Goal: Information Seeking & Learning: Learn about a topic

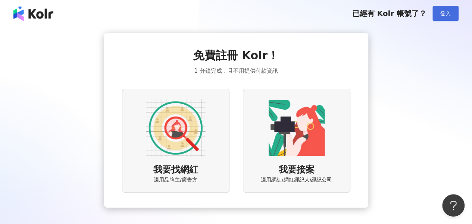
click at [237, 15] on span "登入" at bounding box center [446, 13] width 10 height 6
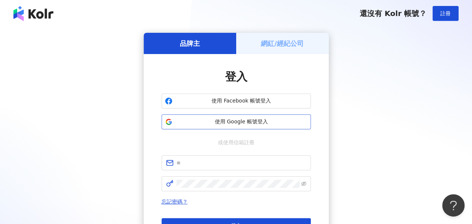
click at [236, 126] on button "使用 Google 帳號登入" at bounding box center [236, 122] width 149 height 15
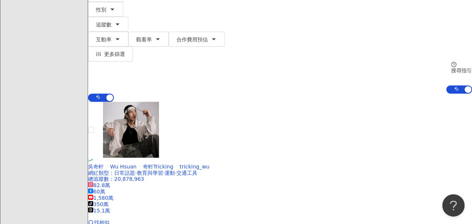
scroll to position [112, 0]
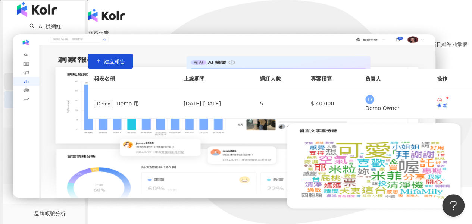
click at [47, 83] on link "商案媒合" at bounding box center [46, 81] width 30 height 6
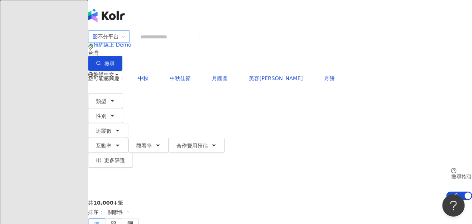
click at [119, 43] on div "不分平台" at bounding box center [106, 37] width 26 height 12
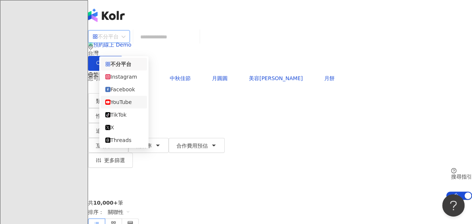
click at [127, 105] on div "YouTube" at bounding box center [123, 102] width 37 height 8
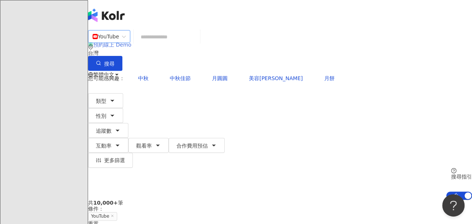
click at [237, 30] on div "el-icon-cs 預約線上 Demo" at bounding box center [280, 45] width 384 height 30
click at [123, 93] on button "類型" at bounding box center [105, 100] width 35 height 15
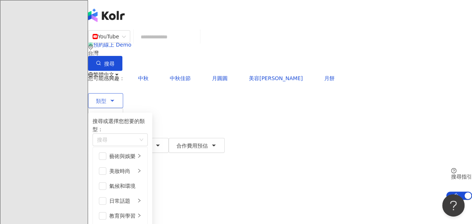
scroll to position [224, 0]
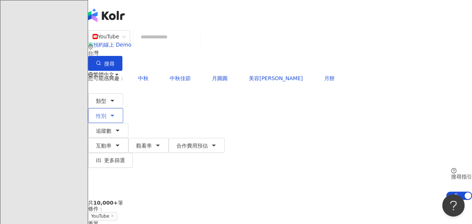
click at [115, 113] on icon "button" at bounding box center [112, 116] width 6 height 6
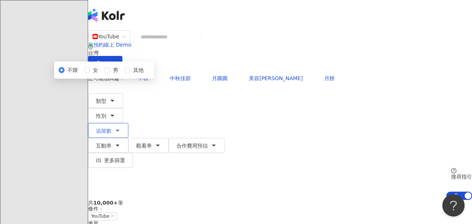
click at [119, 130] on icon "button" at bounding box center [117, 130] width 3 height 1
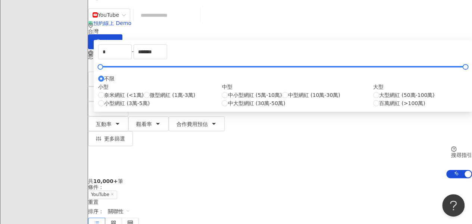
scroll to position [37, 0]
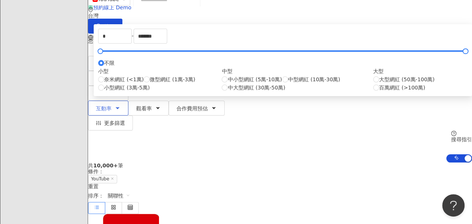
click at [237, 48] on div "YouTube 台灣 搜尋 您可能感興趣： 中秋 中秋佳節 月圓圓 美容柚香澡 月餅 類型 性別 追蹤數 互動率 觀看率 合作費用預估 更多篩選 不限 女 男…" at bounding box center [280, 78] width 384 height 170
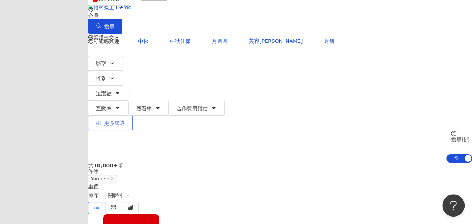
click at [133, 116] on button "更多篩選" at bounding box center [110, 123] width 45 height 15
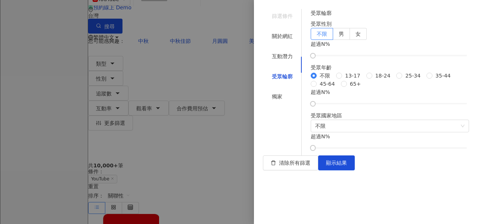
scroll to position [101, 0]
click at [237, 72] on span "18-24" at bounding box center [382, 76] width 21 height 8
click at [237, 80] on span "35-44" at bounding box center [442, 76] width 21 height 8
click at [237, 166] on span "顯示結果" at bounding box center [336, 163] width 21 height 6
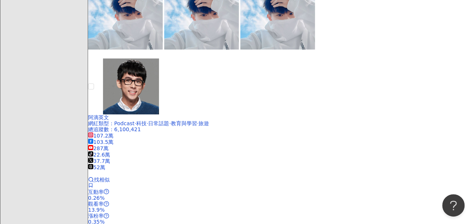
scroll to position [1195, 0]
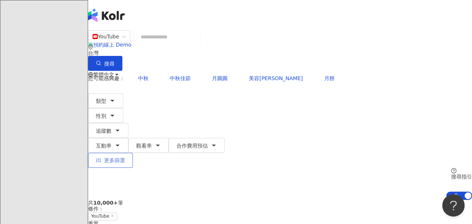
click at [125, 158] on span "更多篩選" at bounding box center [114, 161] width 21 height 6
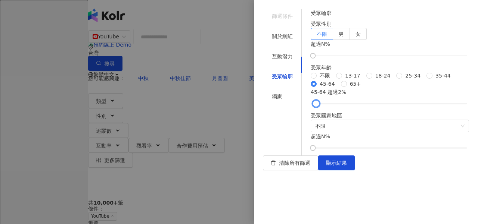
drag, startPoint x: 324, startPoint y: 143, endPoint x: 330, endPoint y: 145, distance: 6.4
click at [237, 106] on div at bounding box center [316, 104] width 4 height 4
drag, startPoint x: 330, startPoint y: 145, endPoint x: 323, endPoint y: 138, distance: 9.8
click at [237, 146] on div "受眾輪廓 受眾性別 不限 男 女 超過 N % 受眾年齡 不限 [PHONE_NUMBER] [PHONE_NUMBER] 45-64 65+ 45-64 超…" at bounding box center [390, 80] width 158 height 142
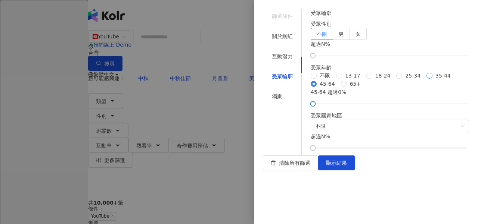
click at [237, 80] on span "35-44" at bounding box center [442, 76] width 21 height 8
click at [237, 88] on span "45-64" at bounding box center [327, 84] width 21 height 8
click at [237, 80] on span "35-44" at bounding box center [442, 76] width 21 height 8
click at [237, 88] on span "45-64" at bounding box center [327, 84] width 21 height 8
click at [237, 80] on span "35-44" at bounding box center [442, 76] width 21 height 8
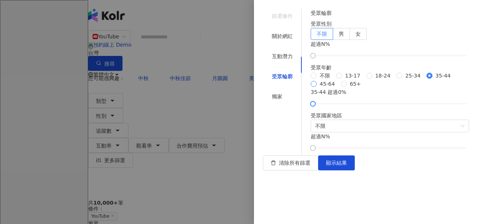
click at [237, 88] on span "45-64" at bounding box center [327, 84] width 21 height 8
click at [237, 90] on div "獨家" at bounding box center [282, 97] width 39 height 14
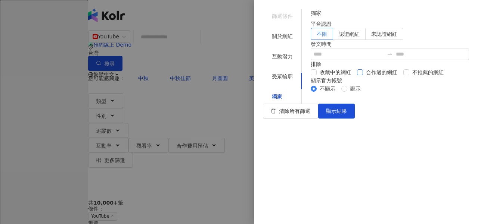
scroll to position [0, 0]
click at [237, 69] on div "受眾輪廓" at bounding box center [282, 76] width 39 height 14
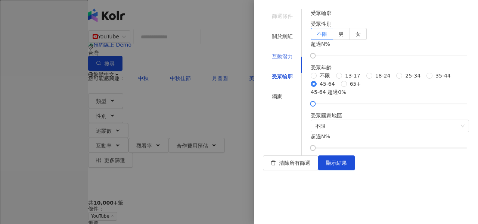
click at [237, 52] on div "互動潛力" at bounding box center [282, 56] width 39 height 14
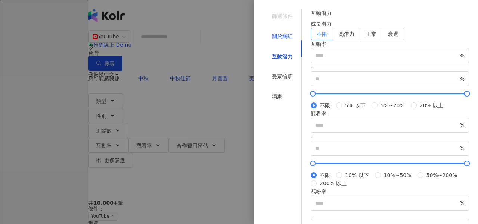
drag, startPoint x: 282, startPoint y: 34, endPoint x: 287, endPoint y: 38, distance: 6.6
click at [237, 34] on div "關於網紅" at bounding box center [282, 36] width 21 height 8
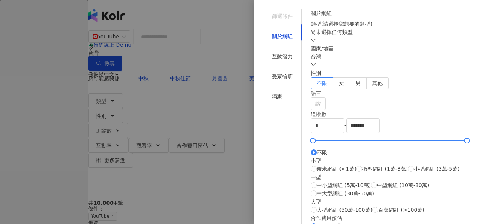
click at [237, 44] on div "尚未選擇任何類型" at bounding box center [390, 36] width 158 height 16
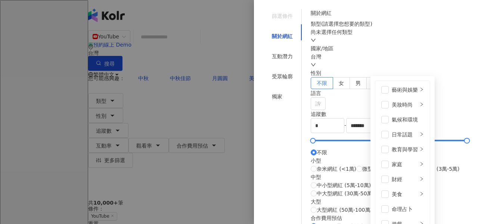
click at [237, 44] on div "尚未選擇任何類型 藝術與娛樂 美妝時尚 氣候和環境 日常話題 教育與學習 家庭 財經 美食 命理占卜 遊戲 法政社會 生活風格 影視娛樂 醫療與健康 寵物 攝…" at bounding box center [390, 36] width 158 height 16
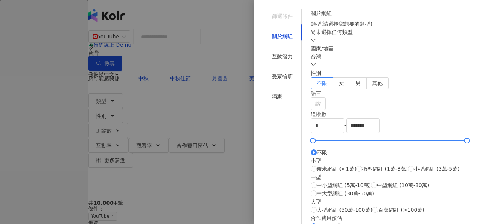
click at [237, 44] on div "尚未選擇任何類型" at bounding box center [390, 36] width 158 height 16
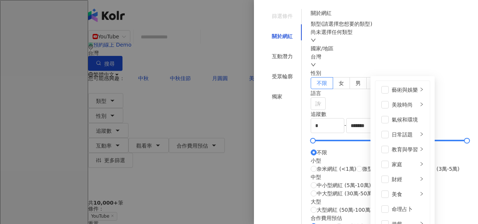
click at [237, 44] on div "尚未選擇任何類型 藝術與娛樂 美妝時尚 氣候和環境 日常話題 教育與學習 家庭 財經 美食 命理占卜 遊戲 法政社會 生活風格 影視娛樂 醫療與健康 寵物 攝…" at bounding box center [390, 36] width 158 height 16
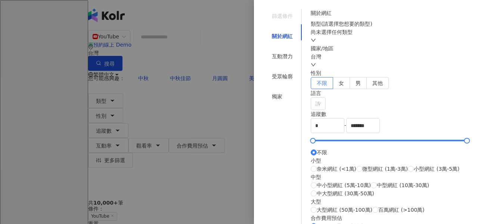
click at [237, 44] on div "尚未選擇任何類型" at bounding box center [390, 36] width 158 height 16
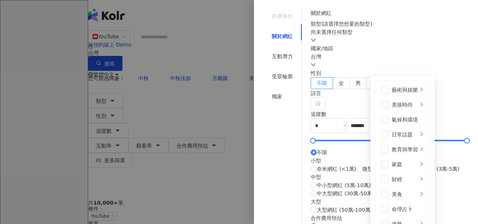
click at [237, 44] on div "尚未選擇任何類型 藝術與娛樂 美妝時尚 氣候和環境 日常話題 教育與學習 家庭 財經 美食 命理占卜 遊戲 法政社會 生活風格 影視娛樂 醫療與健康 寵物 攝…" at bounding box center [390, 36] width 158 height 16
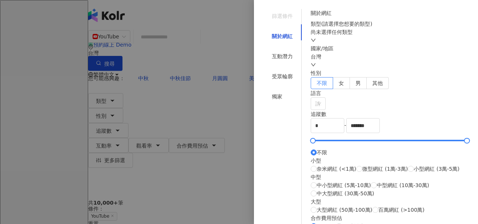
click at [232, 112] on div at bounding box center [239, 112] width 478 height 224
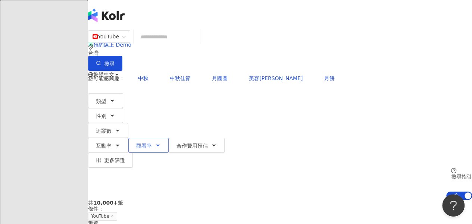
click at [152, 143] on span "觀看率" at bounding box center [144, 146] width 16 height 6
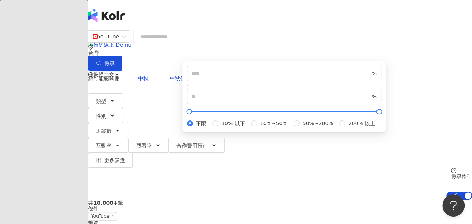
click at [236, 93] on div "YouTube 台灣 搜尋 您可能感興趣： 中秋 中秋佳節 月圓圓 美容柚香澡 月餅 類型 性別 追蹤數 互動率 觀看率 合作費用預估 更多篩選 篩選條件 關…" at bounding box center [280, 115] width 384 height 170
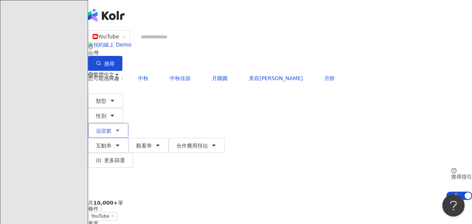
click at [128, 123] on button "追蹤數" at bounding box center [108, 130] width 40 height 15
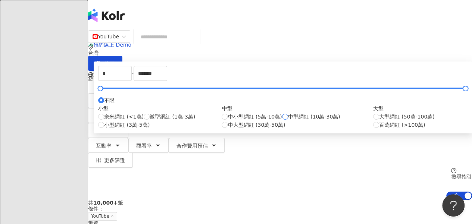
click at [237, 121] on span "中型網紅 (10萬-30萬)" at bounding box center [314, 117] width 52 height 8
type input "******"
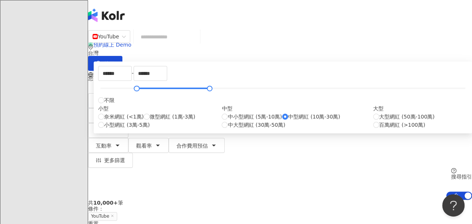
click at [235, 97] on div "****** - ****** 不限 小型 奈米網紅 (<1萬) 微型網紅 (1萬-3萬) 小型網紅 (3萬-5萬) 中型 中小型網紅 (5萬-10萬) 中型…" at bounding box center [283, 98] width 379 height 72
click at [237, 97] on div "****** - ****** 不限 小型 奈米網紅 (<1萬) 微型網紅 (1萬-3萬) 小型網紅 (3萬-5萬) 中型 中小型網紅 (5萬-10萬) 中型…" at bounding box center [283, 98] width 379 height 72
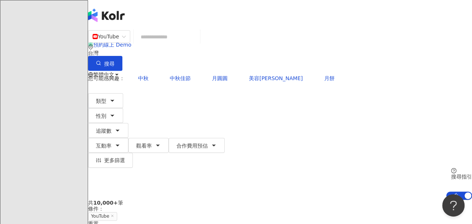
click at [237, 94] on div "YouTube 台灣 搜尋 您可能感興趣： 中秋 中秋佳節 月圓圓 美容柚香澡 月餅 類型 性別 追蹤數 互動率 觀看率 合作費用預估 更多篩選 篩選條件 關…" at bounding box center [280, 115] width 384 height 170
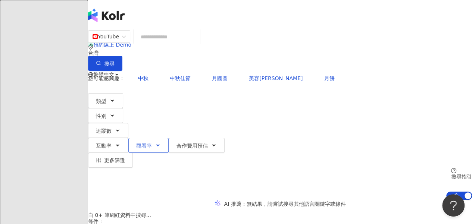
click at [152, 143] on span "觀看率" at bounding box center [144, 146] width 16 height 6
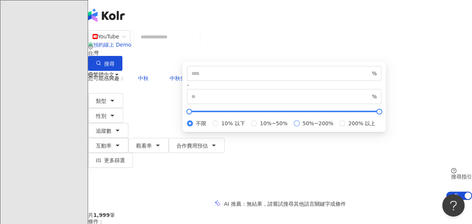
click at [237, 128] on span "50%~200%" at bounding box center [318, 123] width 37 height 8
type input "**"
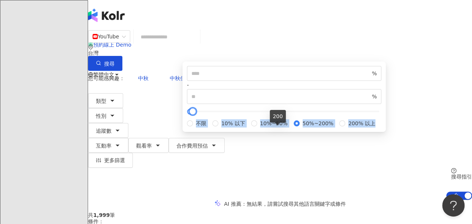
type input "*****"
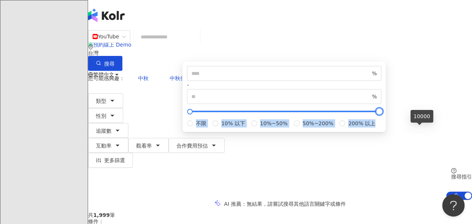
drag, startPoint x: 278, startPoint y: 128, endPoint x: 428, endPoint y: 136, distance: 149.6
click at [237, 132] on div "** % - ***** % 不限 10% 以下 10%~50% 50%~200% 200% 以上" at bounding box center [285, 97] width 204 height 71
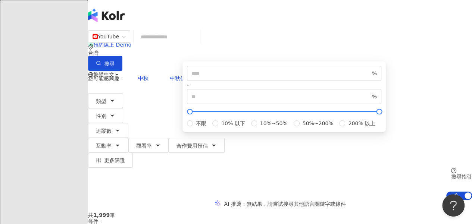
click at [237, 128] on div "不限 10% 以下 10%~50% 50%~200% 200% 以上" at bounding box center [284, 123] width 195 height 8
click at [196, 114] on div at bounding box center [194, 112] width 4 height 4
click at [237, 128] on span "50%~200%" at bounding box center [318, 123] width 37 height 8
type input "**"
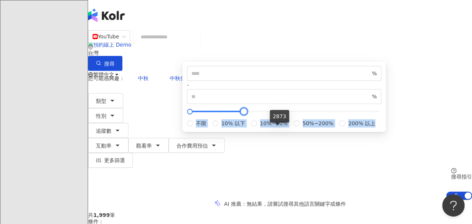
type input "*****"
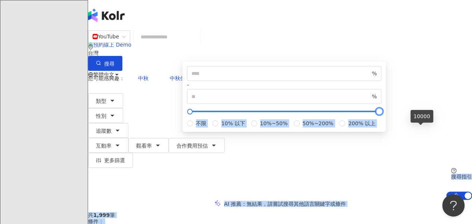
drag, startPoint x: 279, startPoint y: 130, endPoint x: 440, endPoint y: 137, distance: 161.1
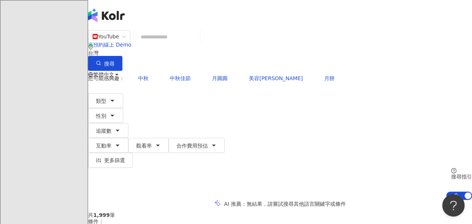
click at [237, 93] on div "YouTube 台灣 搜尋 您可能感興趣： 中秋 中秋佳節 月圓圓 美容柚香澡 月餅 類型 性別 追蹤數 互動率 觀看率 合作費用預估 更多篩選 篩選條件 關…" at bounding box center [280, 115] width 384 height 170
click at [237, 94] on div "YouTube 台灣 搜尋 您可能感興趣： 中秋 中秋佳節 月圓圓 美容柚香澡 月餅 類型 性別 追蹤數 互動率 觀看率 合作費用預估 更多篩選 篩選條件 關…" at bounding box center [280, 115] width 384 height 170
click at [169, 138] on button "觀看率" at bounding box center [148, 145] width 40 height 15
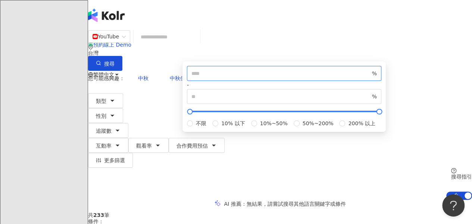
click at [237, 78] on input "**" at bounding box center [281, 73] width 179 height 8
type input "***"
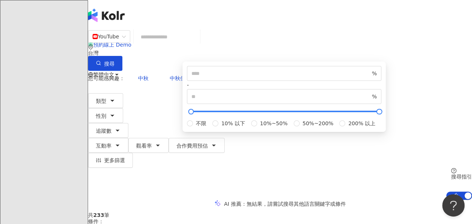
click at [237, 57] on div "YouTube 台灣 搜尋 您可能感興趣： 中秋 中秋佳節 月圓圓 美容柚香澡 月餅 類型 性別 追蹤數 互動率 觀看率 合作費用預估 更多篩選 篩選條件 關…" at bounding box center [280, 115] width 384 height 170
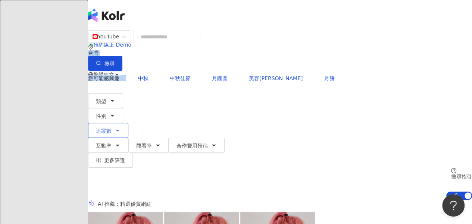
click at [128, 123] on button "追蹤數" at bounding box center [108, 130] width 40 height 15
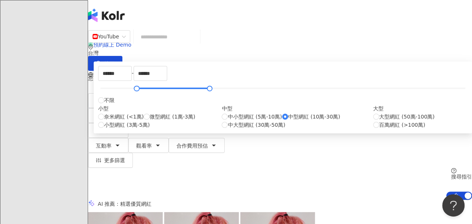
click at [237, 96] on div "****** - ****** 不限 小型 奈米網紅 (<1萬) 微型網紅 (1萬-3萬) 小型網紅 (3萬-5萬) 中型 中小型網紅 (5萬-10萬) 中型…" at bounding box center [283, 98] width 379 height 72
click at [237, 71] on div "您可能感興趣： 中秋 中秋佳節 月圓圓 美容[PERSON_NAME]澡 月餅" at bounding box center [280, 78] width 384 height 15
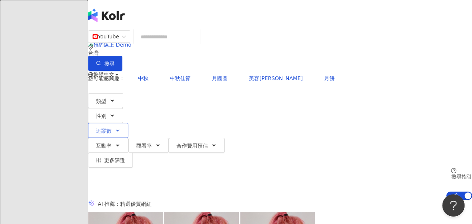
click at [121, 128] on icon "button" at bounding box center [118, 131] width 6 height 6
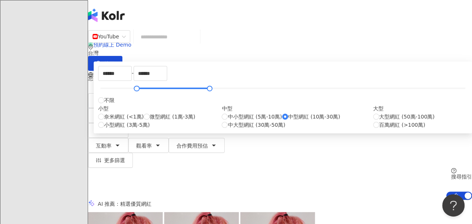
click at [214, 95] on div "****** - ****** 不限 小型 奈米網紅 (<1萬) 微型網紅 (1萬-3萬) 小型網紅 (3萬-5萬) 中型 中小型網紅 (5萬-10萬) 中型…" at bounding box center [283, 98] width 379 height 72
click at [237, 71] on div "您可能感興趣： 中秋 中秋佳節 月圓圓 美容[PERSON_NAME]澡 月餅" at bounding box center [280, 78] width 384 height 15
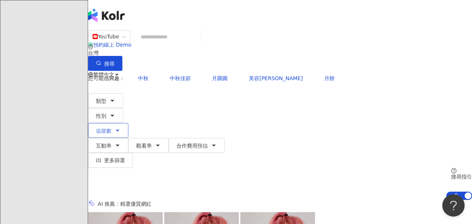
click at [128, 123] on button "追蹤數" at bounding box center [108, 130] width 40 height 15
click at [161, 143] on icon "button" at bounding box center [158, 146] width 6 height 6
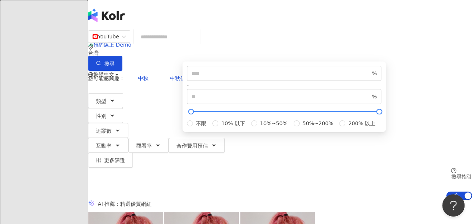
click at [237, 95] on div "*** % - ***** % 不限 10% 以下 10%~50% 50%~200% 200% 以上" at bounding box center [285, 97] width 204 height 71
click at [237, 71] on div "您可能感興趣： 中秋 中秋佳節 月圓圓 美容柚香澡 月餅 類型 性別 追蹤數 互動率 觀看率 合作費用預估 更多篩選 篩選條件 關於網紅 互動潛力 受眾輪廓 …" at bounding box center [280, 119] width 384 height 97
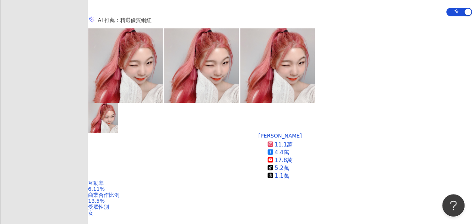
scroll to position [224, 0]
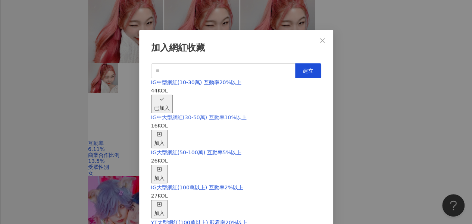
scroll to position [100, 0]
click at [237, 43] on icon "close" at bounding box center [323, 41] width 6 height 6
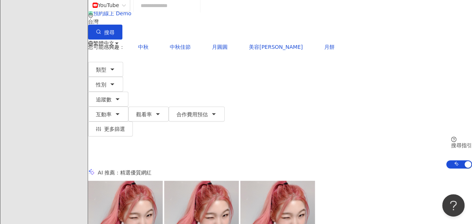
scroll to position [0, 0]
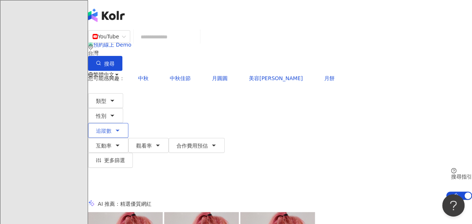
click at [128, 123] on button "追蹤數" at bounding box center [108, 130] width 40 height 15
click at [152, 143] on span "觀看率" at bounding box center [144, 146] width 16 height 6
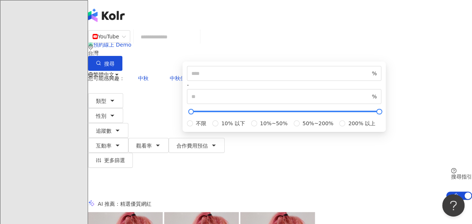
click at [232, 97] on div "YouTube 台灣 搜尋 您可能感興趣： 中秋 中秋佳節 月圓圓 美容柚香澡 月餅 類型 性別 追蹤數 互動率 觀看率 合作費用預估 更多篩選 篩選條件 關…" at bounding box center [280, 115] width 384 height 170
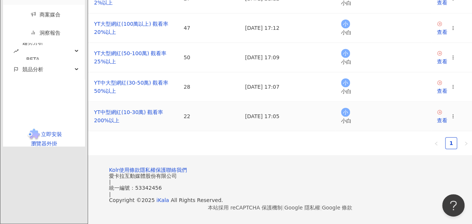
scroll to position [224, 0]
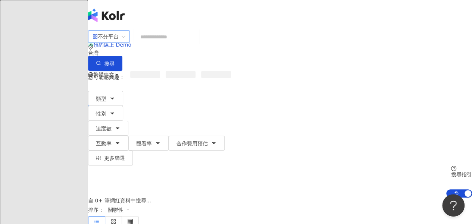
click at [119, 43] on div "不分平台" at bounding box center [106, 37] width 26 height 12
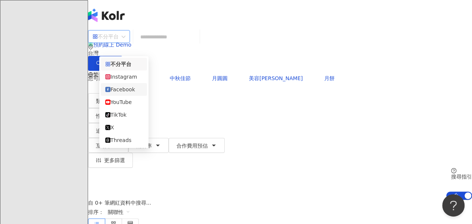
click at [124, 106] on div "YouTube" at bounding box center [123, 102] width 37 height 8
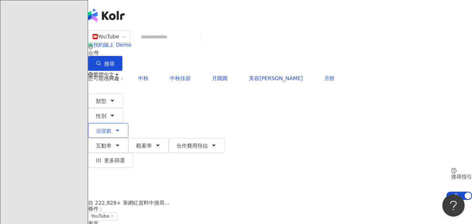
click at [128, 123] on button "追蹤數" at bounding box center [108, 130] width 40 height 15
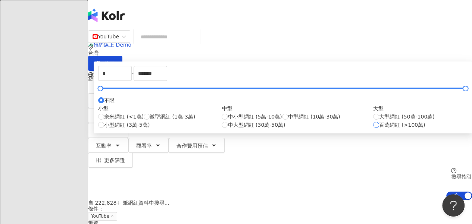
type input "*******"
type input "*********"
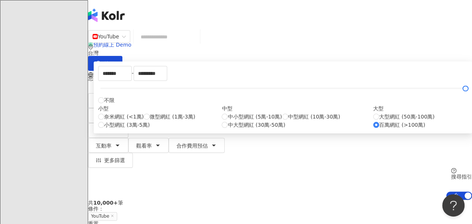
click at [237, 96] on div "******* - ********* 不限 小型 奈米網紅 (<1萬) 微型網紅 (1萬-3萬) 小型網紅 (3萬-5萬) 中型 中小型網紅 (5萬-10萬…" at bounding box center [283, 98] width 379 height 72
click at [237, 200] on div "共 10,000+ 筆 條件 ： YouTube 重置 排序： 關聯性" at bounding box center [280, 225] width 384 height 51
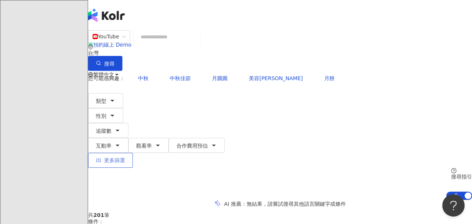
click at [125, 158] on span "更多篩選" at bounding box center [114, 161] width 21 height 6
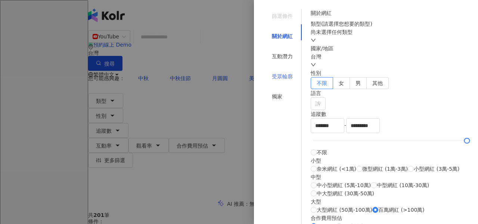
drag, startPoint x: 277, startPoint y: 60, endPoint x: 298, endPoint y: 69, distance: 22.3
click at [237, 69] on div "受眾輪廓" at bounding box center [282, 76] width 39 height 14
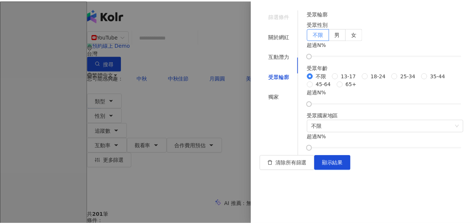
scroll to position [75, 0]
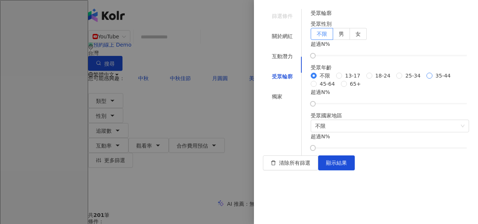
click at [237, 80] on span "35-44" at bounding box center [442, 76] width 21 height 8
click at [237, 166] on span "顯示結果" at bounding box center [336, 163] width 21 height 6
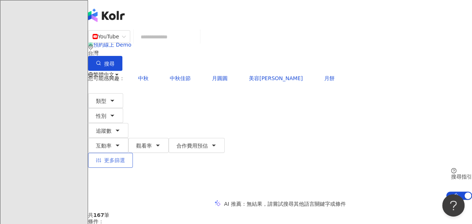
click at [133, 153] on button "更多篩選" at bounding box center [110, 160] width 45 height 15
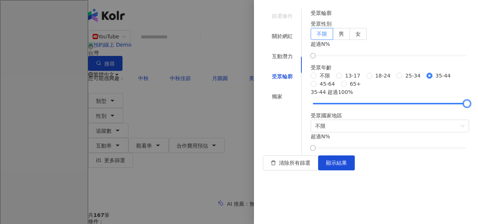
drag, startPoint x: 326, startPoint y: 170, endPoint x: 478, endPoint y: 156, distance: 151.9
click at [237, 156] on div "篩選條件 關於網紅 互動潛力 受眾輪廓 獨家 關於網紅 類型 ( 請選擇您想要的類型 ) 尚未選擇任何類型 國家/地區 台灣 性別 不限 女 男 其他 語言 …" at bounding box center [366, 112] width 224 height 224
click at [186, 64] on div at bounding box center [239, 112] width 478 height 224
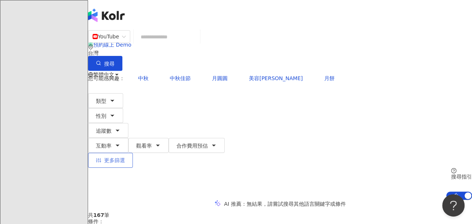
click at [101, 158] on icon "button" at bounding box center [98, 160] width 5 height 4
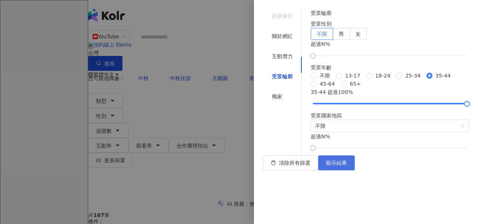
click at [237, 166] on span "顯示結果" at bounding box center [336, 163] width 21 height 6
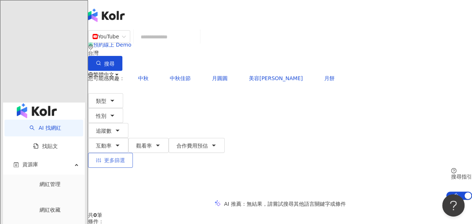
click at [125, 158] on span "更多篩選" at bounding box center [114, 161] width 21 height 6
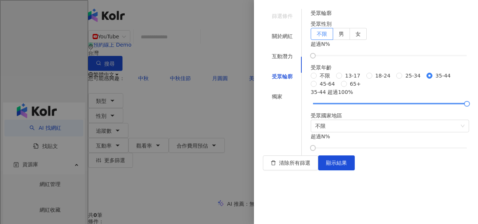
click at [237, 106] on div "35-44 超過 100 %" at bounding box center [390, 97] width 158 height 18
drag, startPoint x: 418, startPoint y: 170, endPoint x: 375, endPoint y: 176, distance: 43.4
click at [237, 150] on div "受眾輪廓 受眾性別 不限 男 女 超過 N % 受眾年齡 不限 [PHONE_NUMBER] [PHONE_NUMBER] 45-64 65+ 35-44 超…" at bounding box center [390, 80] width 158 height 142
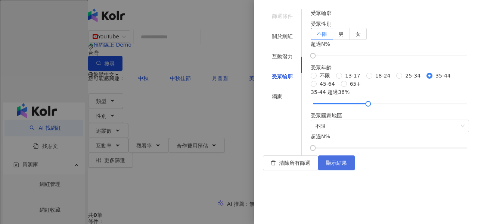
click at [237, 166] on span "顯示結果" at bounding box center [336, 163] width 21 height 6
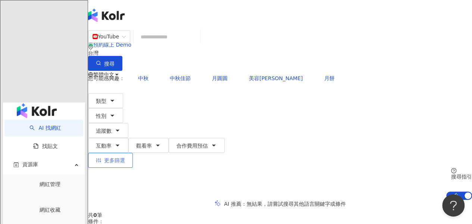
click at [125, 158] on span "更多篩選" at bounding box center [114, 161] width 21 height 6
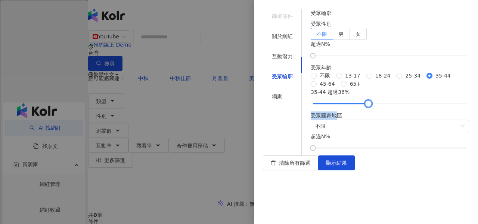
drag, startPoint x: 373, startPoint y: 169, endPoint x: 346, endPoint y: 175, distance: 27.2
click at [237, 150] on div "受眾輪廓 受眾性別 不限 男 女 超過 N % 受眾年齡 不限 [PHONE_NUMBER] [PHONE_NUMBER] 45-64 65+ 35-44 超…" at bounding box center [390, 80] width 158 height 142
click at [237, 166] on span "顯示結果" at bounding box center [336, 163] width 21 height 6
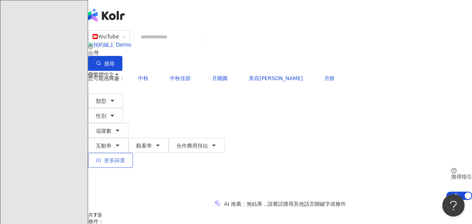
click at [133, 153] on button "更多篩選" at bounding box center [110, 160] width 45 height 15
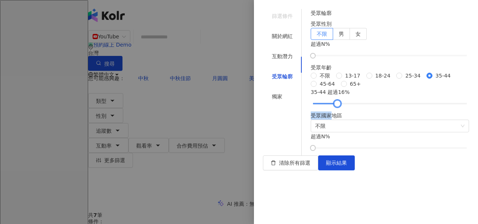
click at [237, 106] on div at bounding box center [390, 104] width 154 height 4
click at [237, 171] on button "顯示結果" at bounding box center [336, 163] width 37 height 15
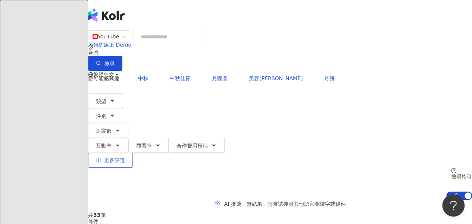
click at [101, 158] on icon "button" at bounding box center [98, 160] width 5 height 5
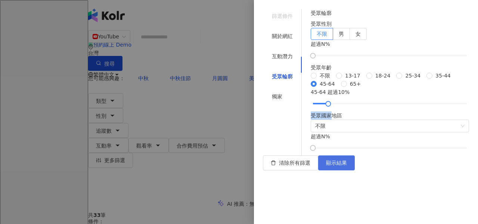
click at [237, 166] on span "顯示結果" at bounding box center [336, 163] width 21 height 6
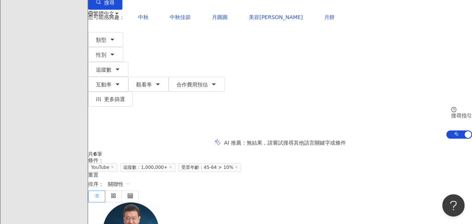
scroll to position [37, 0]
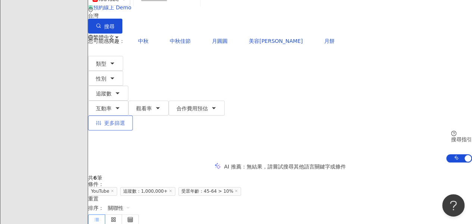
click at [133, 116] on button "更多篩選" at bounding box center [110, 123] width 45 height 15
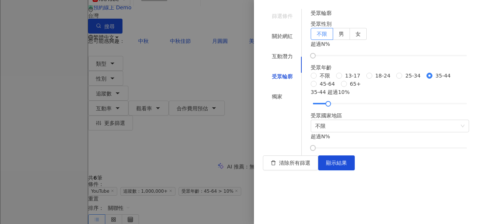
click at [237, 125] on div at bounding box center [239, 112] width 478 height 224
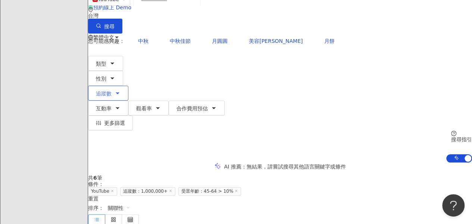
click at [128, 86] on button "追蹤數" at bounding box center [108, 93] width 40 height 15
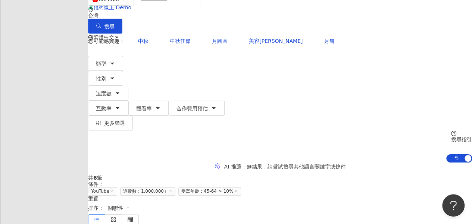
scroll to position [0, 0]
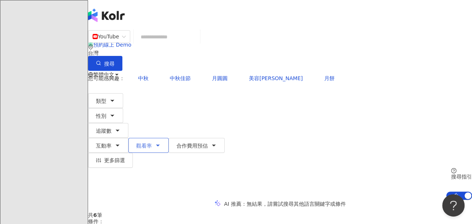
click at [161, 143] on icon "button" at bounding box center [158, 146] width 6 height 6
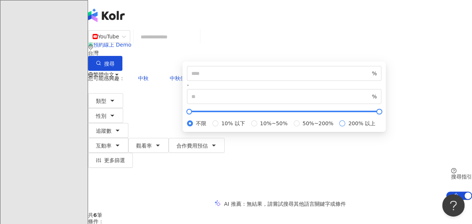
click at [237, 128] on span "200% 以上" at bounding box center [361, 123] width 33 height 8
type input "***"
click at [208, 200] on div "AI 推薦 ： 無結果，請嘗試搜尋其他語言關鍵字或條件" at bounding box center [280, 204] width 384 height 8
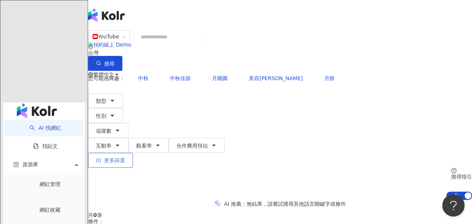
click at [133, 153] on button "更多篩選" at bounding box center [110, 160] width 45 height 15
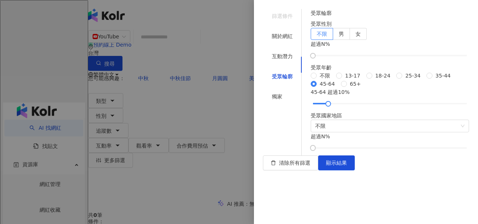
drag, startPoint x: 337, startPoint y: 52, endPoint x: 381, endPoint y: 123, distance: 83.5
click at [237, 72] on span "不限" at bounding box center [325, 76] width 16 height 8
click at [237, 166] on span "顯示結果" at bounding box center [336, 163] width 21 height 6
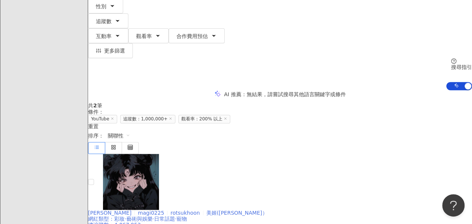
scroll to position [75, 0]
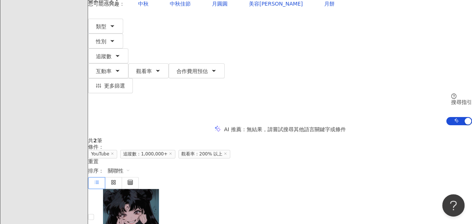
click at [227, 152] on icon at bounding box center [226, 154] width 4 height 4
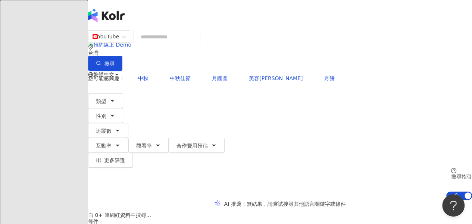
drag, startPoint x: 286, startPoint y: 86, endPoint x: 281, endPoint y: 117, distance: 31.4
click at [152, 143] on span "觀看率" at bounding box center [144, 146] width 16 height 6
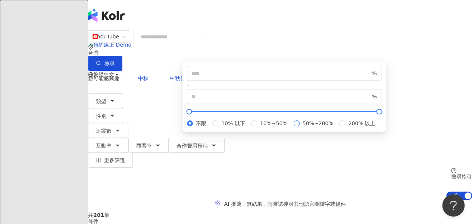
click at [237, 128] on span "50%~200%" at bounding box center [318, 123] width 37 height 8
type input "**"
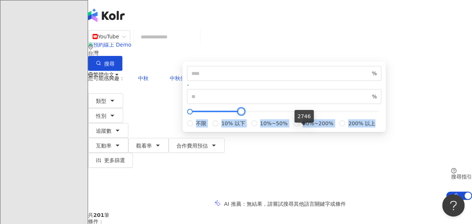
type input "*****"
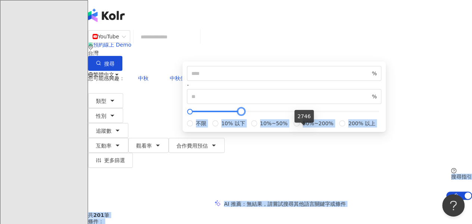
drag, startPoint x: 279, startPoint y: 130, endPoint x: 448, endPoint y: 148, distance: 170.4
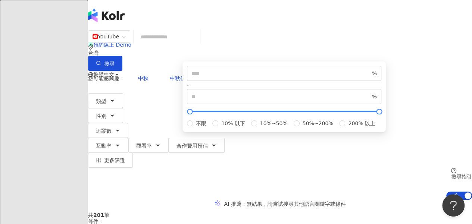
click at [237, 98] on div "** % - ***** % 不限 10% 以下 10%~50% 50%~200% 200% 以上" at bounding box center [285, 97] width 204 height 71
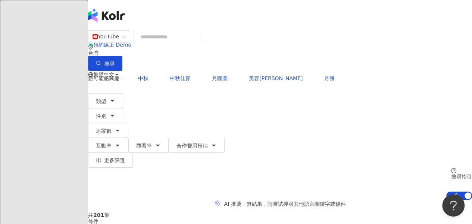
click at [237, 94] on div "YouTube 台灣 搜尋 您可能感興趣： 中秋 中秋佳節 月圓圓 美容柚香澡 月餅 類型 性別 追蹤數 互動率 觀看率 合作費用預估 更多篩選 篩選條件 關…" at bounding box center [280, 115] width 384 height 170
click at [169, 138] on button "觀看率" at bounding box center [148, 145] width 40 height 15
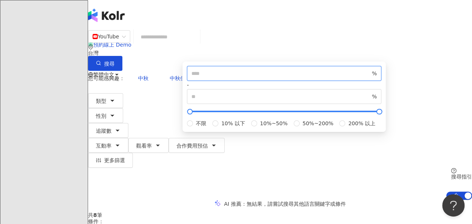
drag, startPoint x: 299, startPoint y: 115, endPoint x: 278, endPoint y: 112, distance: 21.1
click at [237, 78] on input "**" at bounding box center [281, 73] width 179 height 8
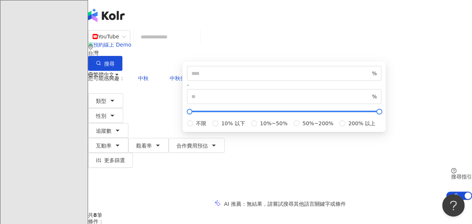
click at [237, 96] on div "YouTube 台灣 搜尋 您可能感興趣： 中秋 中秋佳節 月圓圓 美容柚香澡 月餅 類型 性別 追蹤數 互動率 觀看率 合作費用預估 更多篩選 篩選條件 關…" at bounding box center [280, 115] width 384 height 170
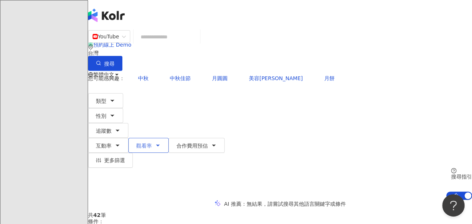
click at [169, 138] on button "觀看率" at bounding box center [148, 145] width 40 height 15
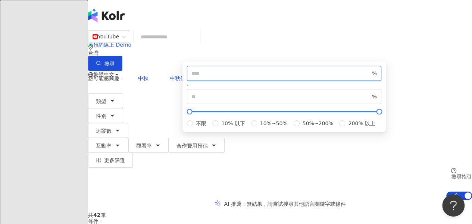
drag, startPoint x: 285, startPoint y: 117, endPoint x: 273, endPoint y: 114, distance: 12.5
click at [237, 81] on span "** %" at bounding box center [284, 73] width 195 height 15
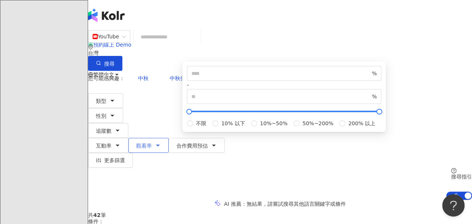
click at [169, 138] on button "觀看率" at bounding box center [148, 145] width 40 height 15
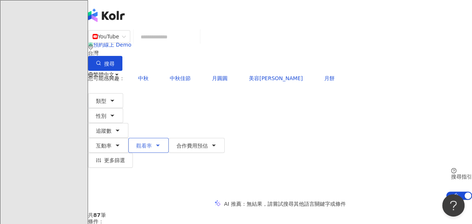
click at [169, 138] on button "觀看率" at bounding box center [148, 145] width 40 height 15
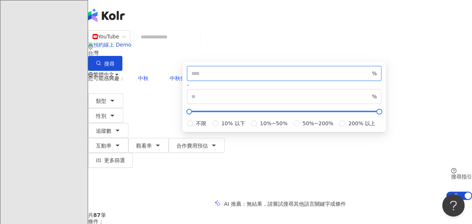
drag, startPoint x: 292, startPoint y: 115, endPoint x: 268, endPoint y: 118, distance: 24.0
click at [237, 118] on div "** % - ***** % 不限 10% 以下 10%~50% 50%~200% 200% 以上" at bounding box center [285, 97] width 204 height 71
type input "*"
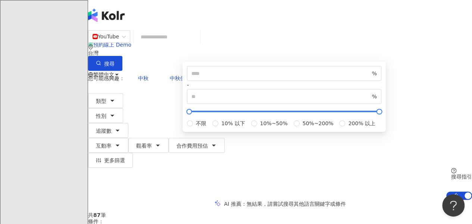
click at [237, 95] on div "* % - ***** % 不限 10% 以下 10%~50% 50%~200% 200% 以上" at bounding box center [285, 97] width 204 height 71
click at [237, 91] on div "YouTube 台灣 搜尋 您可能感興趣： 中秋 中秋佳節 月圓圓 美容柚香澡 月餅 類型 性別 追蹤數 互動率 觀看率 合作費用預估 更多篩選 篩選條件 關…" at bounding box center [280, 115] width 384 height 170
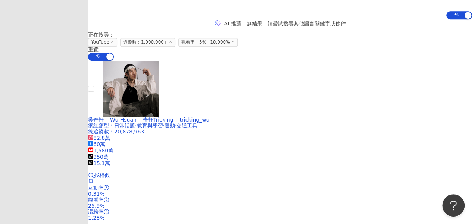
scroll to position [31, 0]
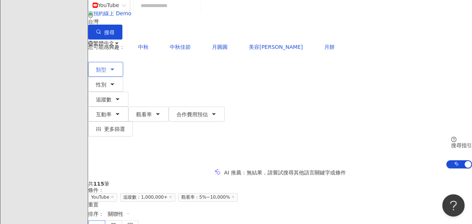
click at [123, 62] on button "類型" at bounding box center [105, 69] width 35 height 15
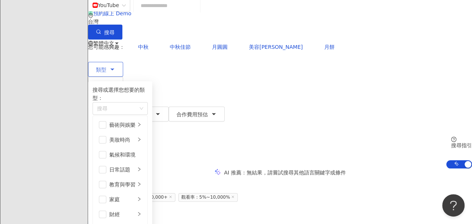
scroll to position [258, 0]
click at [237, 66] on div "YouTube 台灣 搜尋 您可能感興趣： 中秋 中秋佳節 月圓圓 美容柚香澡 月餅 類型 搜尋或選擇您想要的類型： 搜尋 藝術與娛樂 美妝時尚 氣候和環境 …" at bounding box center [280, 84] width 384 height 170
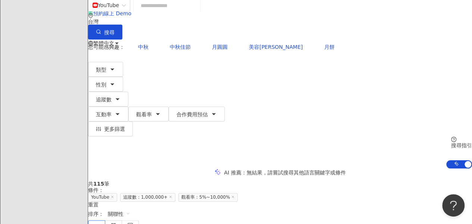
scroll to position [0, 0]
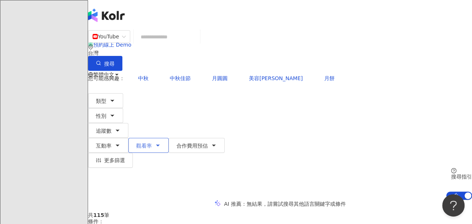
click at [161, 143] on icon "button" at bounding box center [158, 146] width 6 height 6
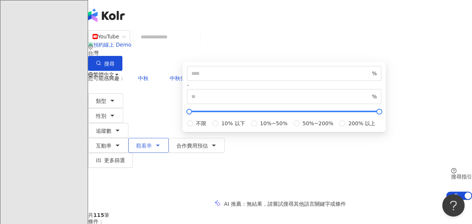
click at [161, 143] on icon "button" at bounding box center [158, 146] width 6 height 6
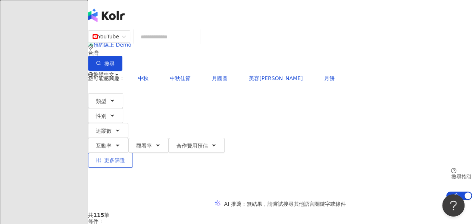
click at [133, 153] on button "更多篩選" at bounding box center [110, 160] width 45 height 15
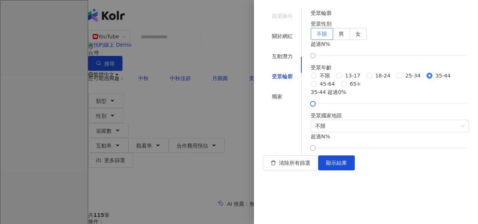
click at [237, 100] on div at bounding box center [239, 112] width 478 height 224
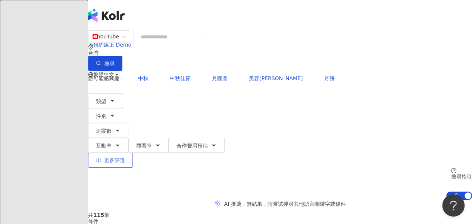
click at [133, 153] on button "更多篩選" at bounding box center [110, 160] width 45 height 15
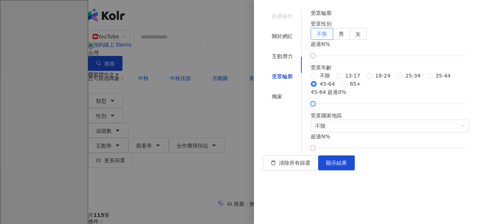
click at [237, 80] on label "35-44" at bounding box center [439, 76] width 27 height 8
click at [237, 166] on span "顯示結果" at bounding box center [336, 163] width 21 height 6
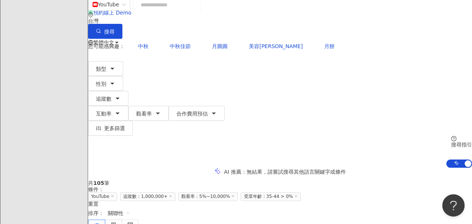
scroll to position [22, 0]
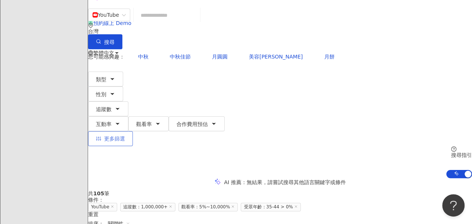
click at [133, 131] on button "更多篩選" at bounding box center [110, 138] width 45 height 15
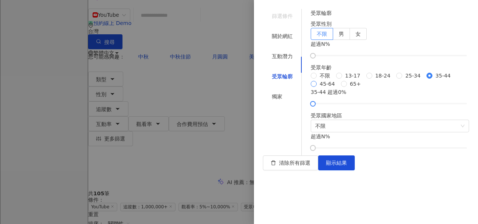
click at [237, 88] on span "45-64" at bounding box center [327, 84] width 21 height 8
click at [237, 166] on span "顯示結果" at bounding box center [336, 163] width 21 height 6
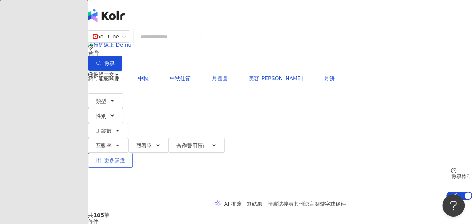
click at [101, 158] on icon "button" at bounding box center [98, 160] width 5 height 5
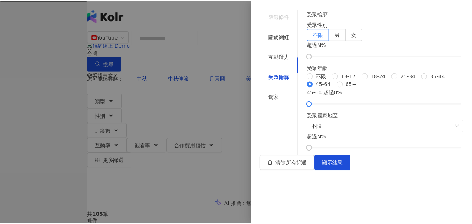
scroll to position [112, 0]
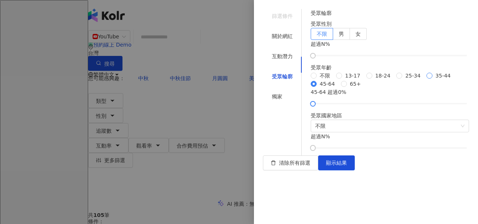
click at [237, 73] on span "35-44" at bounding box center [442, 76] width 21 height 8
click at [213, 102] on div at bounding box center [239, 112] width 478 height 224
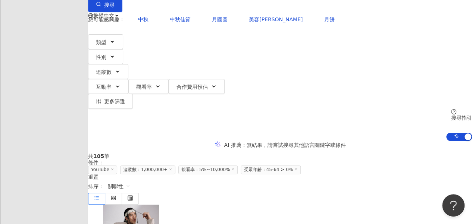
scroll to position [37, 0]
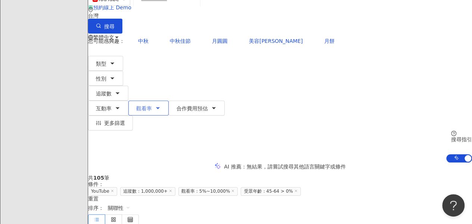
click at [161, 105] on icon "button" at bounding box center [158, 108] width 6 height 6
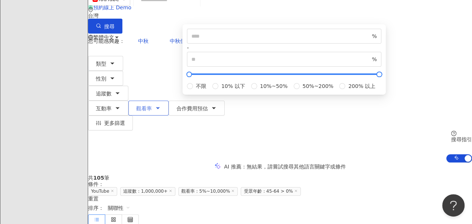
drag, startPoint x: 285, startPoint y: 40, endPoint x: 291, endPoint y: 46, distance: 9.0
click at [169, 101] on button "觀看率" at bounding box center [148, 108] width 40 height 15
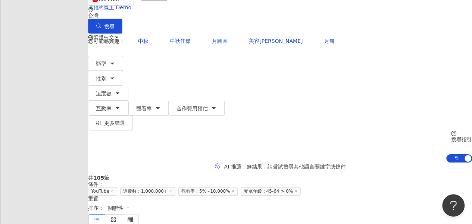
scroll to position [0, 0]
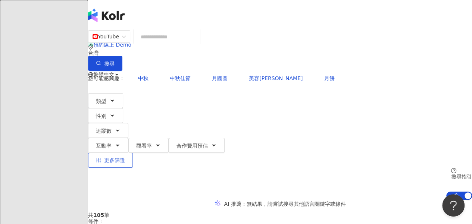
click at [125, 158] on span "更多篩選" at bounding box center [114, 161] width 21 height 6
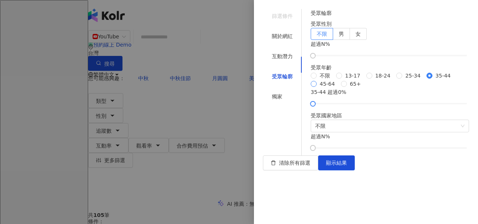
click at [237, 86] on span "45-64" at bounding box center [327, 84] width 21 height 8
click at [237, 72] on span "不限" at bounding box center [325, 76] width 16 height 8
click at [237, 171] on button "顯示結果" at bounding box center [336, 163] width 37 height 15
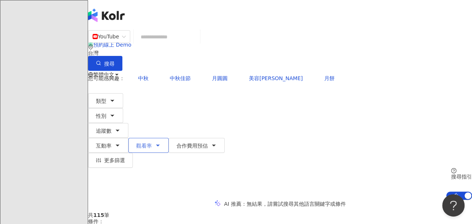
click at [159, 145] on icon "button" at bounding box center [157, 145] width 3 height 1
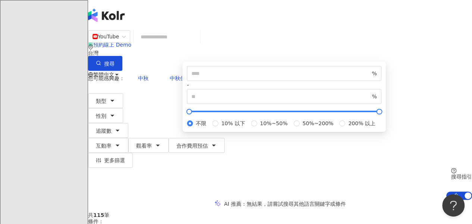
click at [237, 96] on div "% - % 不限 10% 以下 10%~50% 50%~200% 200% 以上" at bounding box center [285, 97] width 204 height 71
click at [237, 97] on div "% - % 不限 10% 以下 10%~50% 50%~200% 200% 以上" at bounding box center [285, 97] width 204 height 71
click at [237, 71] on div "您可能感興趣： 中秋 中秋佳節 月圓圓 美容[PERSON_NAME]澡 月餅" at bounding box center [280, 78] width 384 height 15
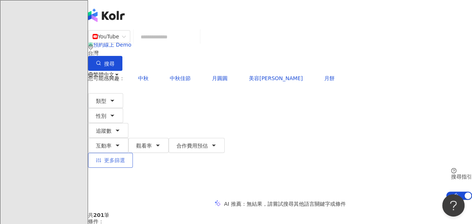
click at [133, 153] on button "更多篩選" at bounding box center [110, 160] width 45 height 15
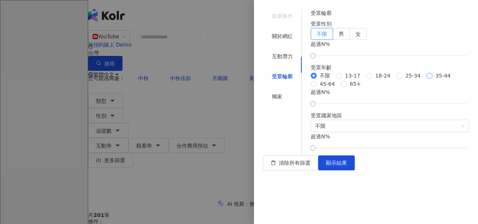
drag, startPoint x: 338, startPoint y: 74, endPoint x: 340, endPoint y: 80, distance: 5.7
click at [237, 76] on span "35-44" at bounding box center [442, 76] width 21 height 8
click at [237, 166] on span "顯示結果" at bounding box center [336, 163] width 21 height 6
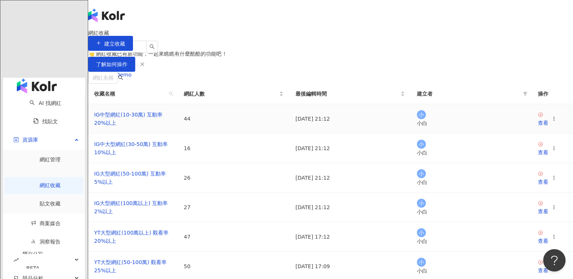
click at [237, 121] on icon at bounding box center [553, 118] width 5 height 5
click at [237, 104] on th "建立者" at bounding box center [471, 94] width 121 height 21
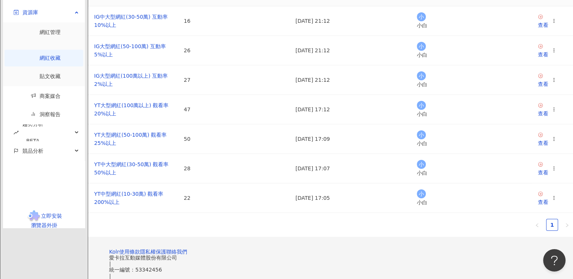
scroll to position [149, 0]
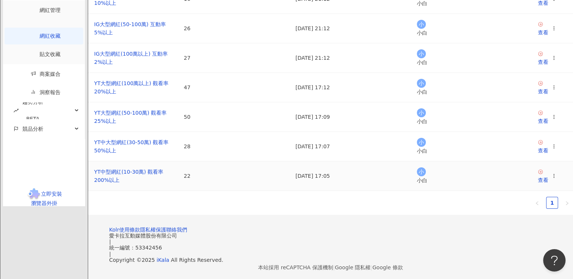
click at [237, 179] on icon at bounding box center [553, 175] width 5 height 5
click at [237, 221] on div "刪除收藏" at bounding box center [504, 219] width 31 height 8
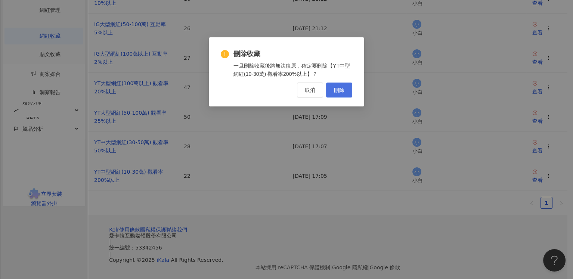
click at [237, 83] on div "刪除收藏 一旦刪除收藏後將無法復原，確定要刪除【YT中型網紅(10-30萬) 觀看率200%以上】？ 取消 刪除" at bounding box center [286, 73] width 131 height 48
click at [237, 86] on button "刪除" at bounding box center [339, 90] width 26 height 15
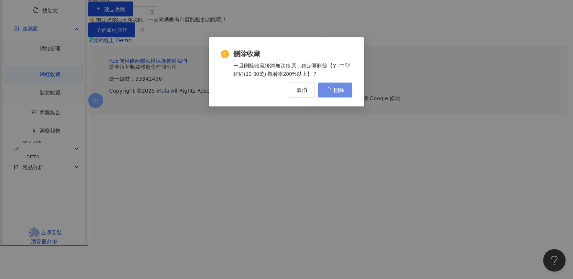
scroll to position [0, 0]
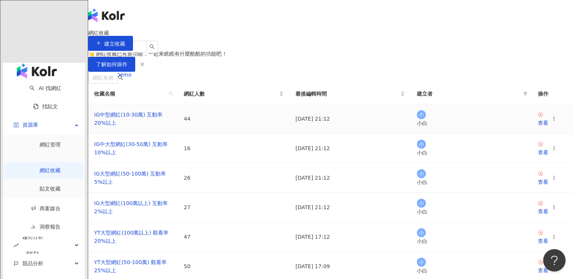
click at [237, 121] on icon at bounding box center [553, 118] width 5 height 5
click at [237, 224] on div "刪除收藏" at bounding box center [504, 244] width 31 height 8
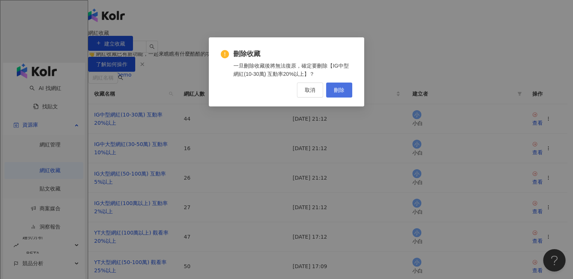
click at [237, 92] on button "刪除" at bounding box center [339, 90] width 26 height 15
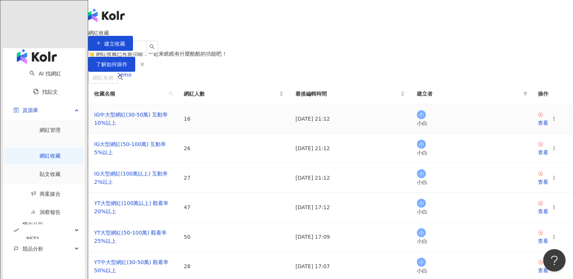
click at [237, 134] on td "查看" at bounding box center [552, 119] width 41 height 30
click at [237, 121] on icon at bounding box center [553, 118] width 5 height 5
click at [237, 224] on div "刪除收藏" at bounding box center [504, 244] width 31 height 8
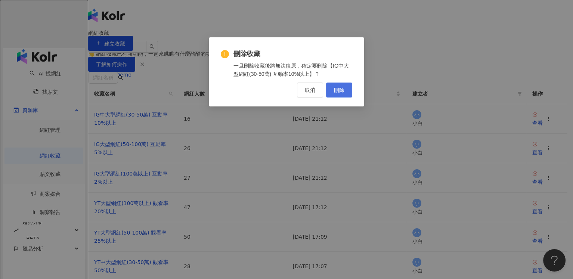
click at [237, 87] on button "刪除" at bounding box center [339, 90] width 26 height 15
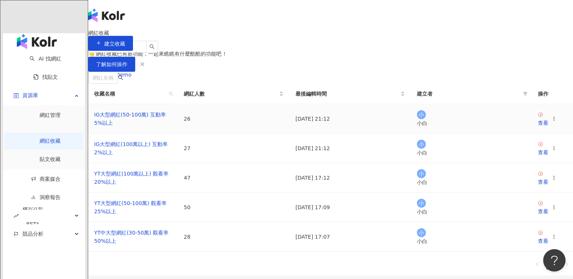
click at [237, 121] on icon at bounding box center [553, 118] width 5 height 5
click at [237, 224] on li "刪除收藏" at bounding box center [500, 244] width 49 height 16
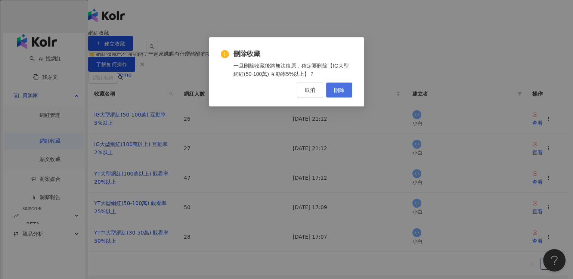
click at [237, 90] on button "刪除" at bounding box center [339, 90] width 26 height 15
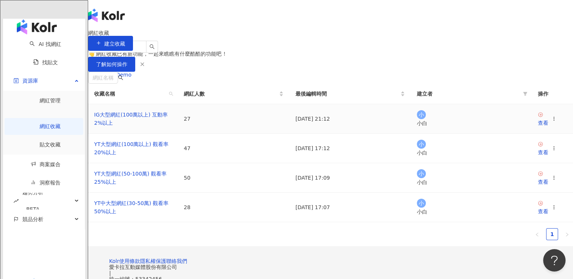
click at [237, 121] on icon at bounding box center [553, 118] width 5 height 5
click at [237, 224] on div "刪除收藏" at bounding box center [504, 244] width 31 height 8
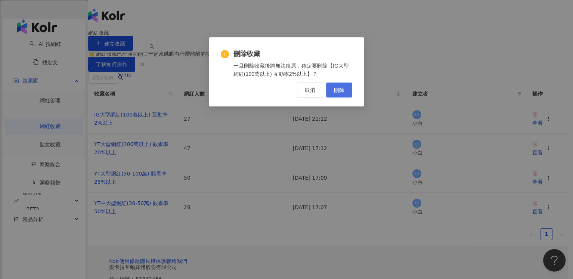
click at [237, 94] on button "刪除" at bounding box center [339, 90] width 26 height 15
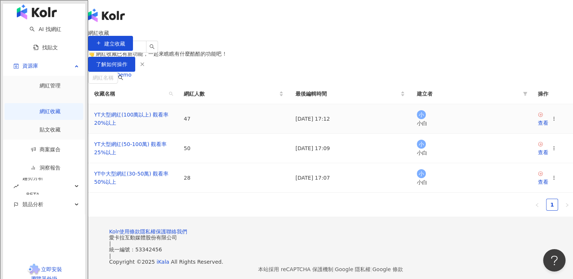
click at [237, 121] on icon at bounding box center [553, 118] width 5 height 5
click at [237, 224] on div "刪除收藏" at bounding box center [504, 244] width 31 height 8
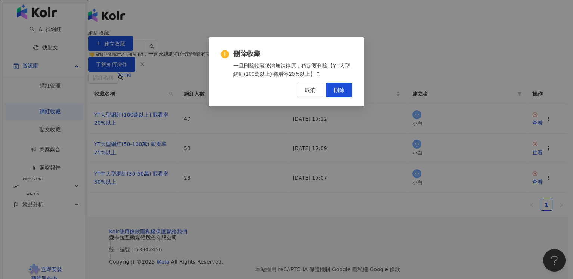
click at [237, 98] on div "刪除收藏 一旦刪除收藏後將無法復原，確定要刪除【YT大型網紅(100萬以上) 觀看率20%以上】？ 取消 刪除" at bounding box center [286, 71] width 155 height 69
click at [237, 92] on span "刪除" at bounding box center [339, 90] width 10 height 6
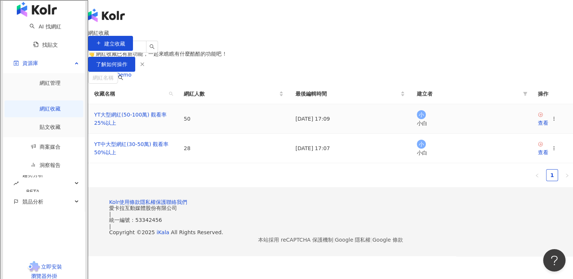
click at [237, 127] on div "查看" at bounding box center [547, 119] width 19 height 16
drag, startPoint x: 522, startPoint y: 182, endPoint x: 507, endPoint y: 185, distance: 15.6
click at [237, 121] on icon at bounding box center [553, 118] width 5 height 5
click at [237, 224] on div "刪除收藏" at bounding box center [504, 244] width 31 height 8
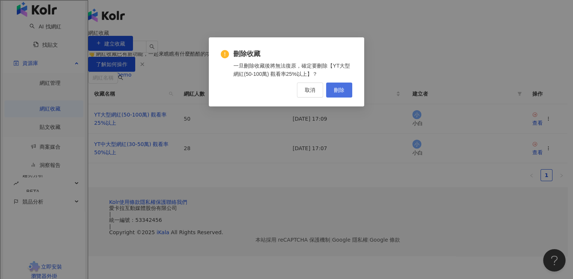
click at [237, 95] on button "刪除" at bounding box center [339, 90] width 26 height 15
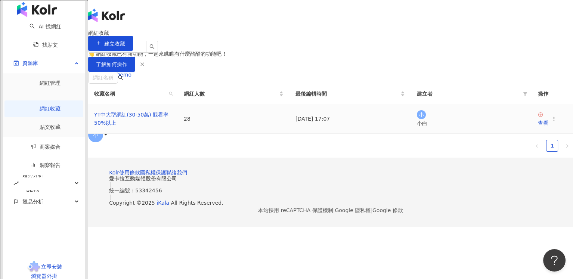
click at [237, 121] on icon at bounding box center [553, 118] width 5 height 5
click at [237, 224] on div "刪除收藏" at bounding box center [504, 244] width 31 height 8
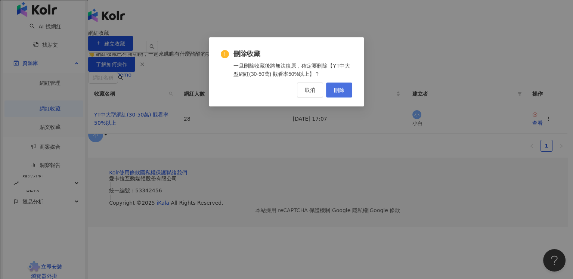
click at [237, 90] on span "刪除" at bounding box center [339, 90] width 10 height 6
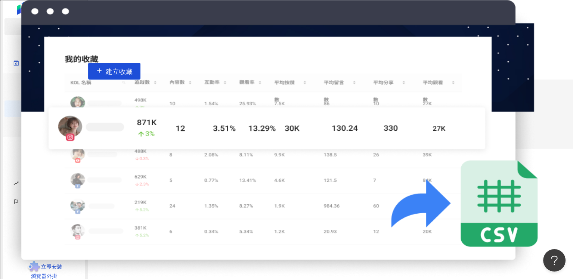
click at [37, 30] on link "AI 找網紅" at bounding box center [45, 27] width 31 height 6
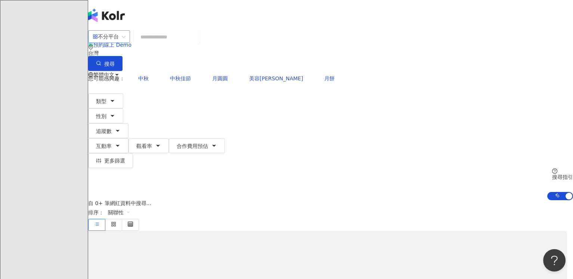
click at [119, 43] on div "不分平台" at bounding box center [106, 37] width 26 height 12
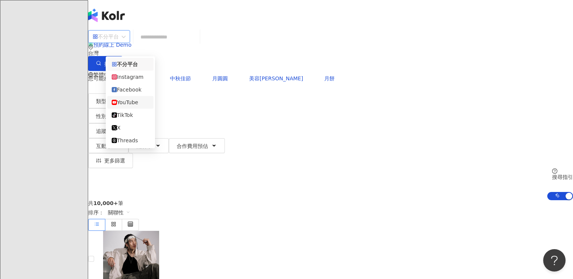
click at [135, 106] on div "YouTube" at bounding box center [130, 102] width 37 height 8
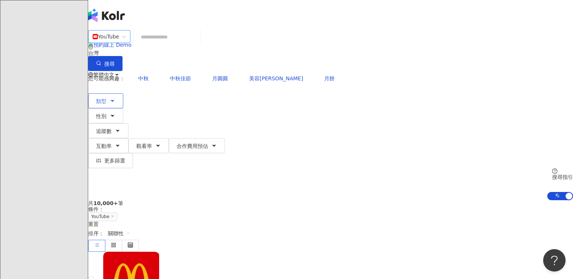
click at [115, 98] on icon "button" at bounding box center [112, 101] width 6 height 6
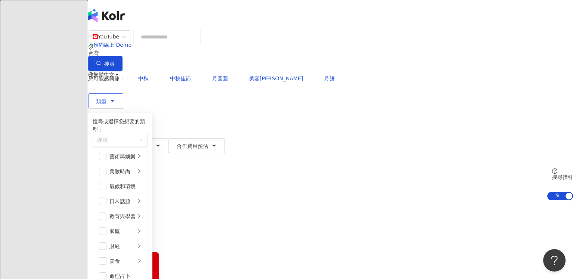
click at [115, 98] on icon "button" at bounding box center [112, 101] width 6 height 6
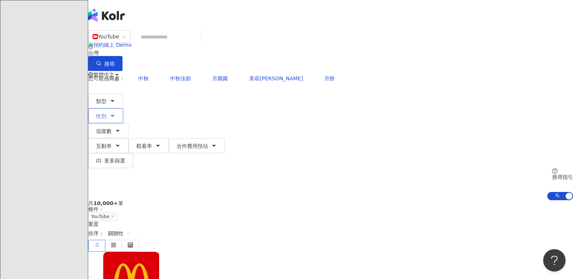
click at [106, 113] on span "性別" at bounding box center [101, 116] width 10 height 6
drag, startPoint x: 170, startPoint y: 87, endPoint x: 197, endPoint y: 85, distance: 27.3
click at [123, 108] on button "性別" at bounding box center [105, 115] width 35 height 15
click at [112, 128] on span "追蹤數" at bounding box center [104, 131] width 16 height 6
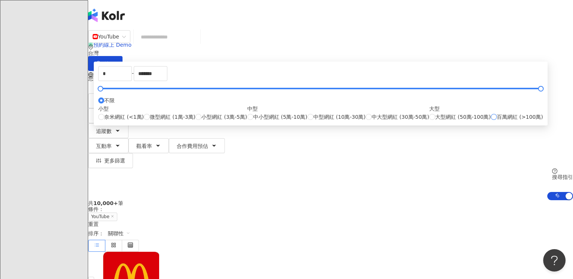
click at [237, 121] on span "百萬網紅 (>100萬)" at bounding box center [520, 117] width 46 height 8
type input "*******"
type input "*********"
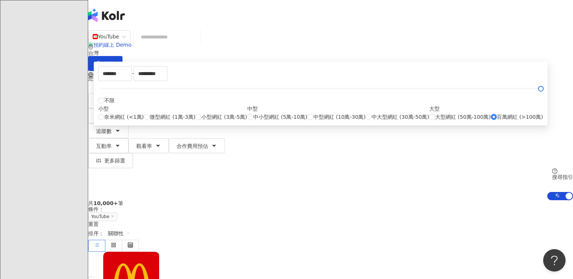
click at [237, 99] on div "******* - ********* 不限 小型 奈米網紅 (<1萬) 微型網紅 (1萬-3萬) 小型網紅 (3萬-5萬) 中型 中小型網紅 (5萬-10萬…" at bounding box center [321, 94] width 454 height 64
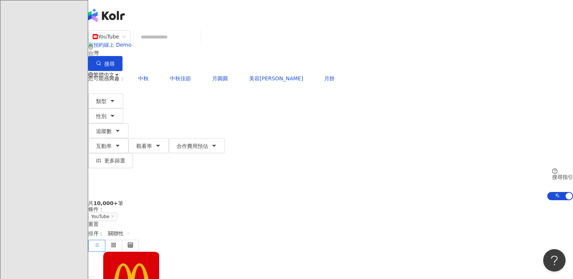
click at [237, 93] on div "YouTube 台灣 搜尋 您可能感興趣： 中秋 中秋佳節 月圓圓 美容柚香澡 月餅 類型 性別 追蹤數 互動率 觀看率 合作費用預估 更多篩選 不限 女 男…" at bounding box center [330, 115] width 485 height 170
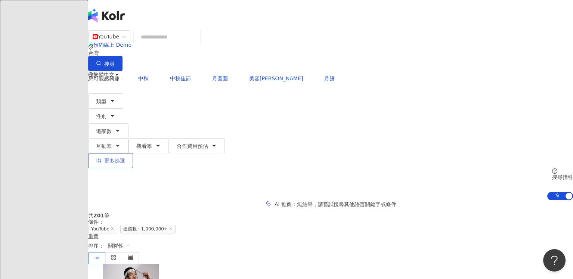
click at [133, 153] on button "更多篩選" at bounding box center [110, 160] width 45 height 15
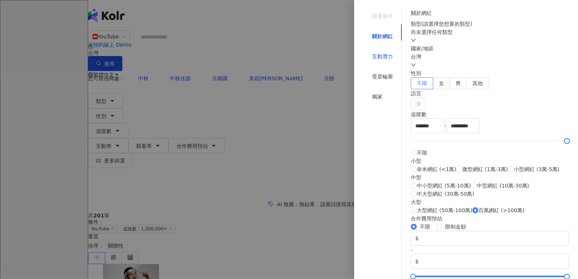
click at [237, 52] on div "互動潛力" at bounding box center [382, 56] width 21 height 8
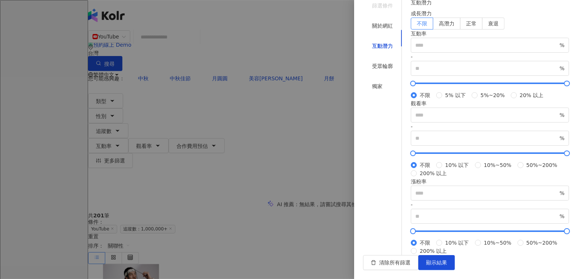
scroll to position [222, 0]
click at [237, 63] on div "受眾輪廓" at bounding box center [382, 66] width 21 height 8
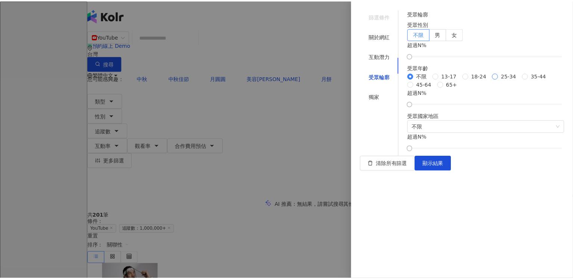
scroll to position [84, 0]
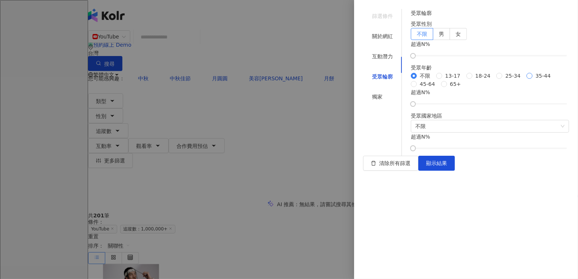
click at [237, 80] on span "35-44" at bounding box center [543, 76] width 21 height 8
click at [237, 69] on div at bounding box center [289, 139] width 578 height 279
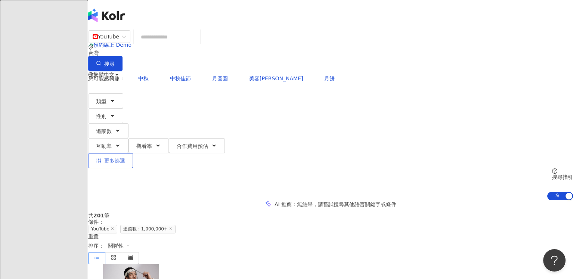
click at [125, 158] on span "更多篩選" at bounding box center [114, 161] width 21 height 6
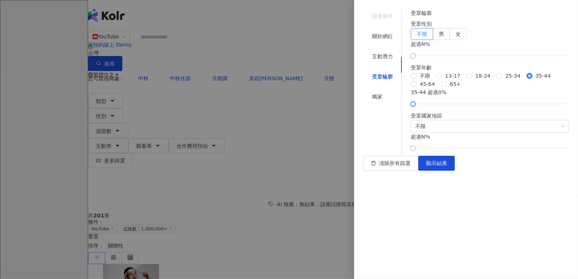
click at [237, 171] on div "清除所有篩選 顯示結果" at bounding box center [466, 163] width 206 height 15
click at [237, 166] on span "顯示結果" at bounding box center [436, 163] width 21 height 6
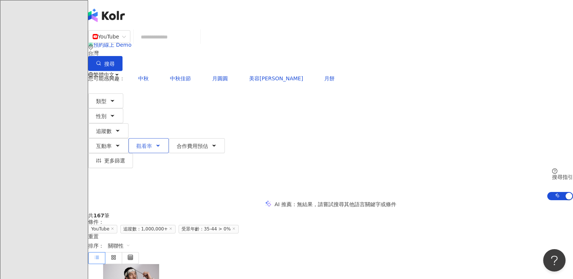
click at [169, 138] on button "觀看率" at bounding box center [148, 145] width 40 height 15
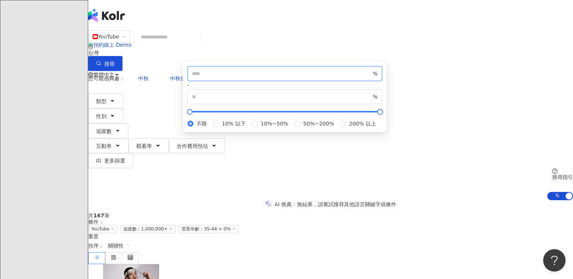
click at [237, 78] on input "number" at bounding box center [281, 73] width 179 height 8
type input "*"
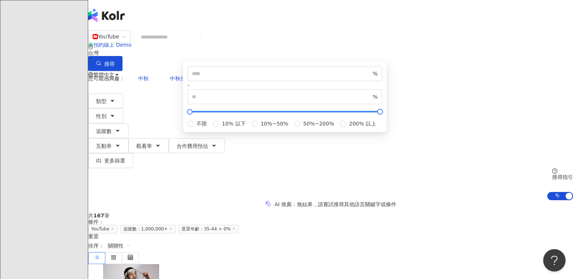
click at [237, 97] on div "* % - % 不限 10% 以下 10%~50% 50%~200% 200% 以上" at bounding box center [285, 97] width 204 height 71
click at [237, 94] on div "* % - % 不限 10% 以下 10%~50% 50%~200% 200% 以上" at bounding box center [285, 97] width 204 height 71
click at [237, 97] on div "* % - % 不限 10% 以下 10%~50% 50%~200% 200% 以上" at bounding box center [285, 97] width 204 height 71
click at [237, 101] on input "number" at bounding box center [281, 97] width 179 height 8
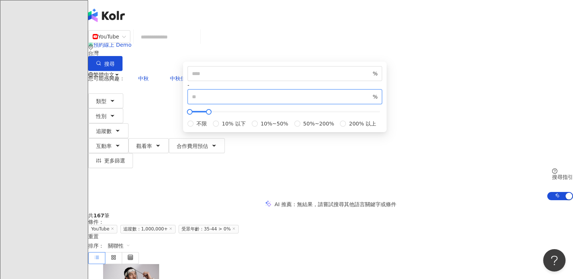
type input "*****"
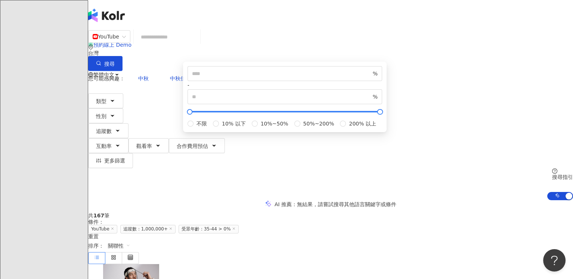
click at [237, 97] on div "* % - ***** % 不限 10% 以下 10%~50% 50%~200% 200% 以上" at bounding box center [285, 97] width 204 height 71
click at [237, 94] on div "* % - ***** % 不限 10% 以下 10%~50% 50%~200% 200% 以上" at bounding box center [285, 97] width 204 height 71
click at [133, 153] on button "更多篩選" at bounding box center [110, 160] width 45 height 15
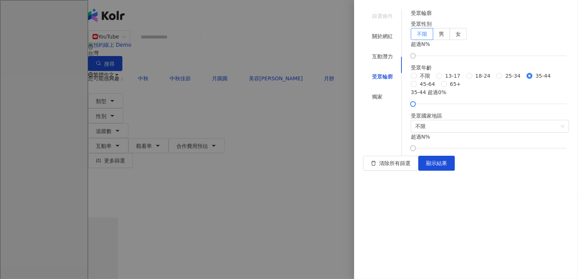
click at [237, 97] on div at bounding box center [289, 139] width 578 height 279
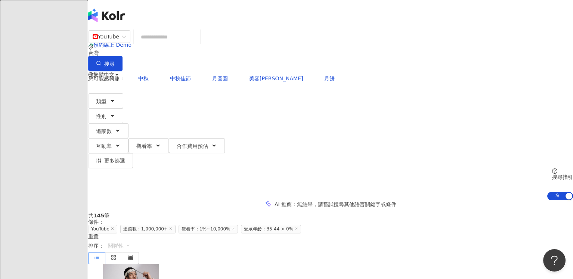
click at [130, 224] on span "關聯性" at bounding box center [119, 246] width 22 height 12
click at [237, 215] on div "觀看率" at bounding box center [505, 213] width 19 height 8
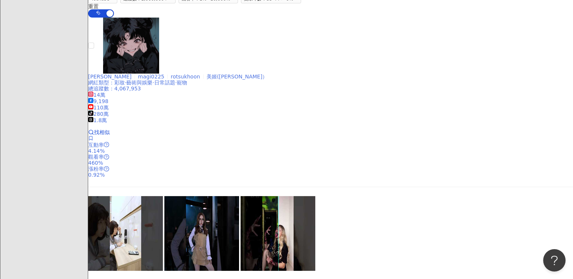
scroll to position [37, 0]
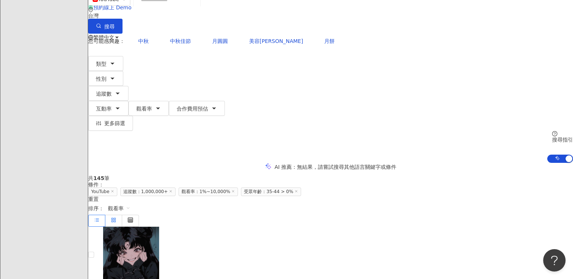
click at [116, 217] on icon at bounding box center [113, 219] width 5 height 5
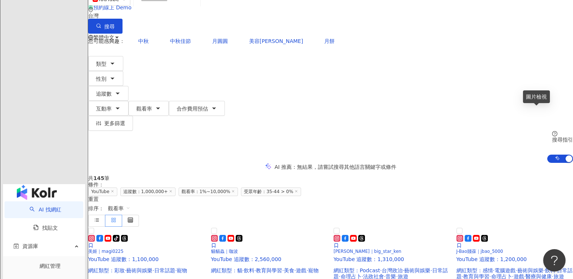
click at [116, 217] on icon at bounding box center [113, 219] width 5 height 5
click at [139, 215] on label at bounding box center [130, 221] width 17 height 12
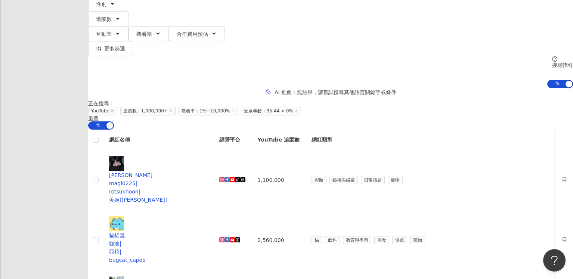
scroll to position [75, 0]
